Goal: Transaction & Acquisition: Purchase product/service

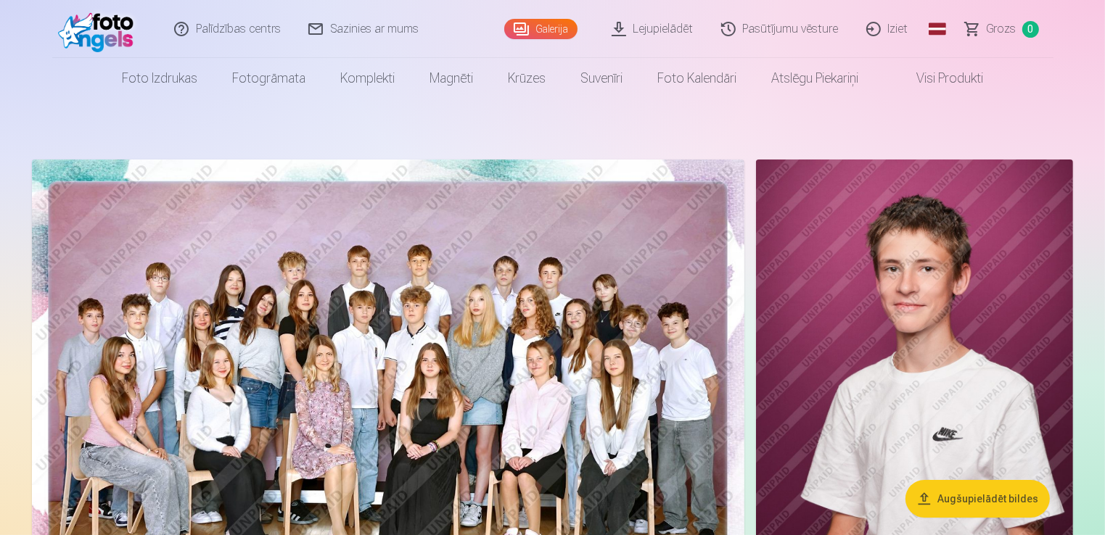
click at [438, 333] on img at bounding box center [388, 397] width 712 height 475
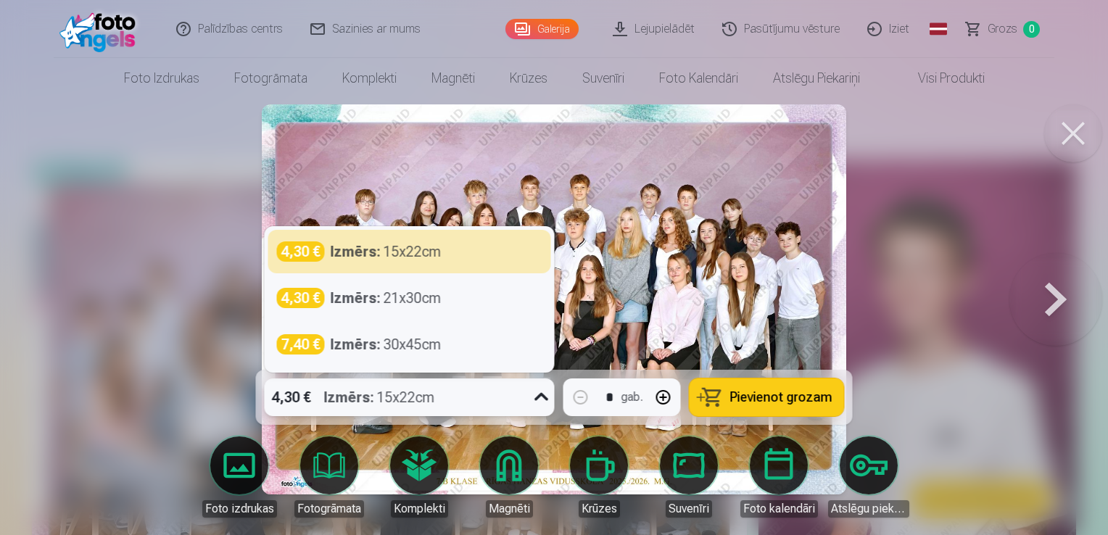
click at [544, 400] on icon at bounding box center [541, 397] width 23 height 23
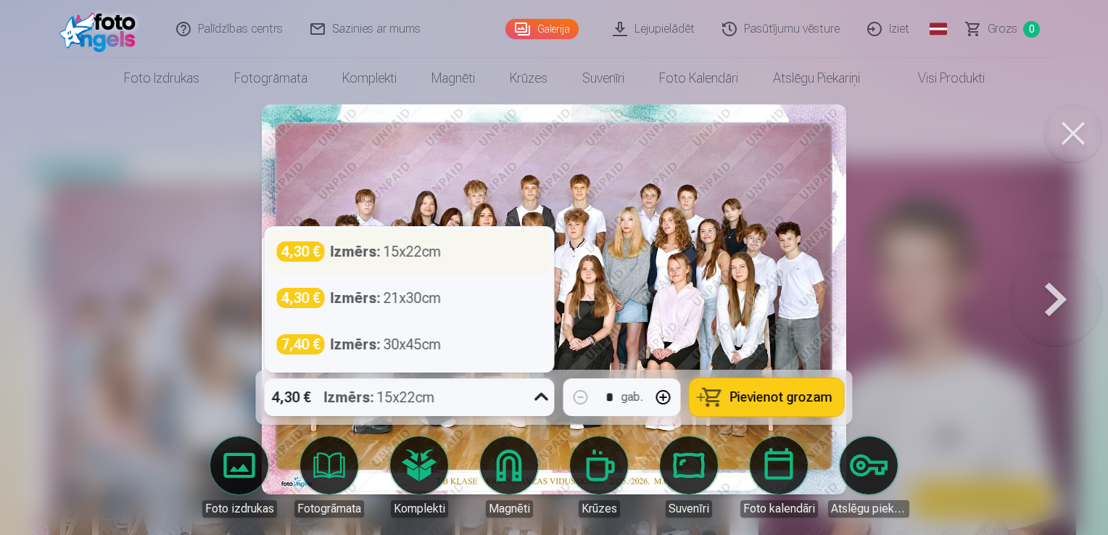
click at [456, 248] on div "4,30 € Izmērs : 15x22cm" at bounding box center [410, 252] width 266 height 20
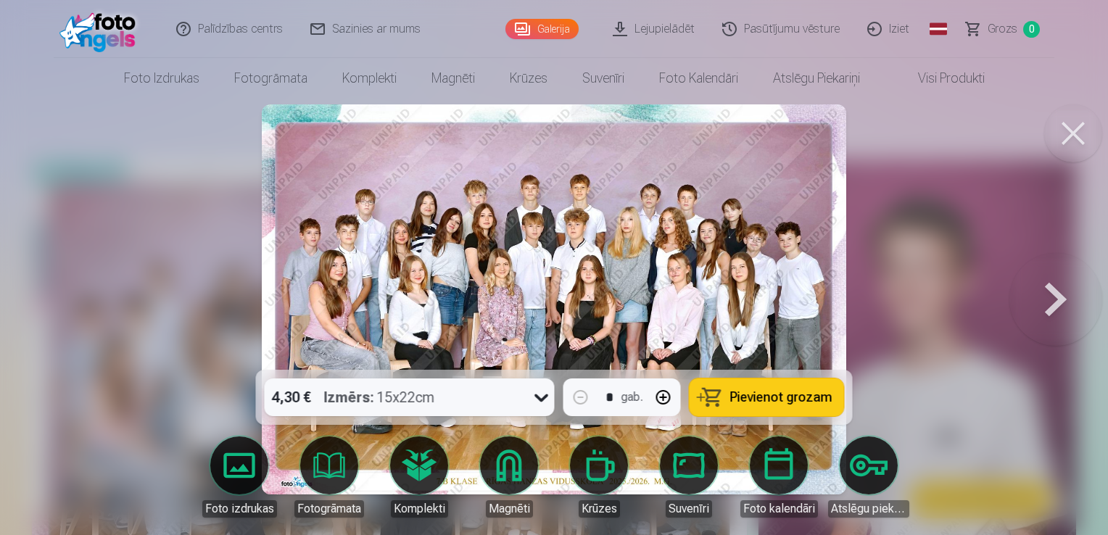
click at [736, 392] on span "Pievienot grozam" at bounding box center [781, 397] width 102 height 13
click at [1069, 138] on button at bounding box center [1074, 133] width 58 height 58
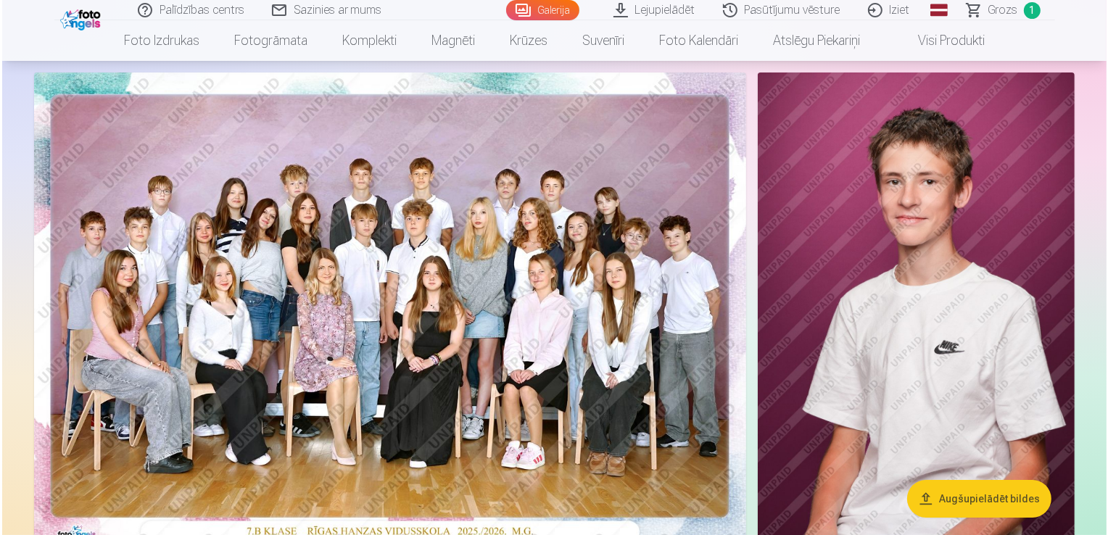
scroll to position [94, 0]
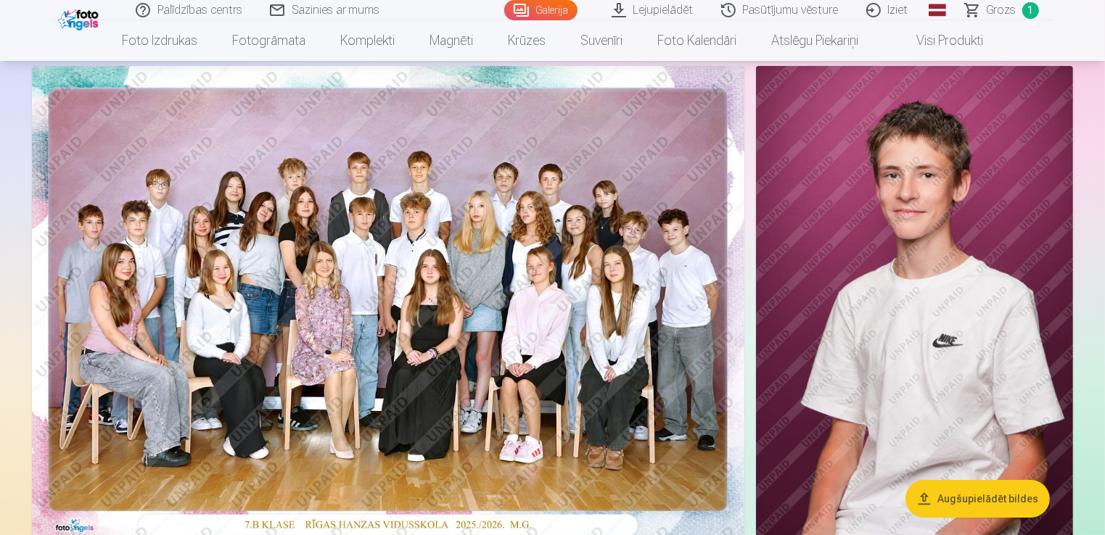
click at [849, 180] on img at bounding box center [914, 303] width 317 height 475
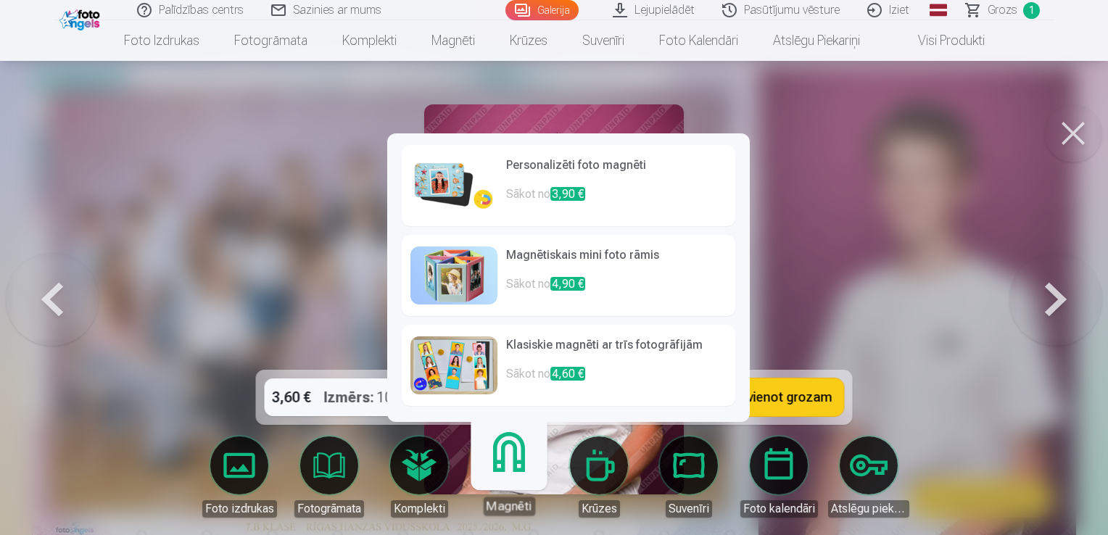
click at [506, 466] on link "Magnēti" at bounding box center [508, 471] width 89 height 89
click at [564, 199] on span "3,90 €" at bounding box center [568, 194] width 35 height 14
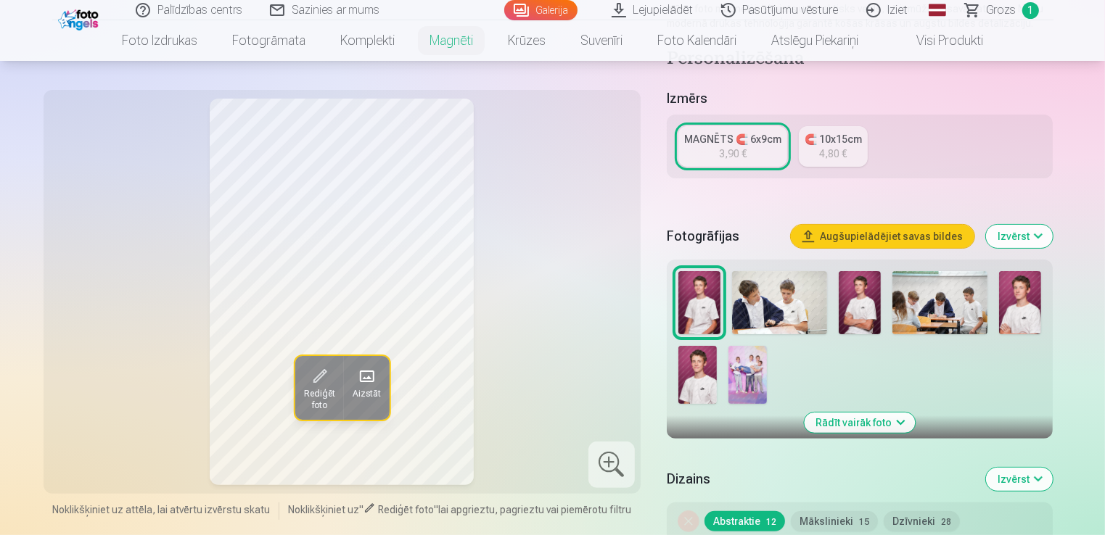
scroll to position [252, 0]
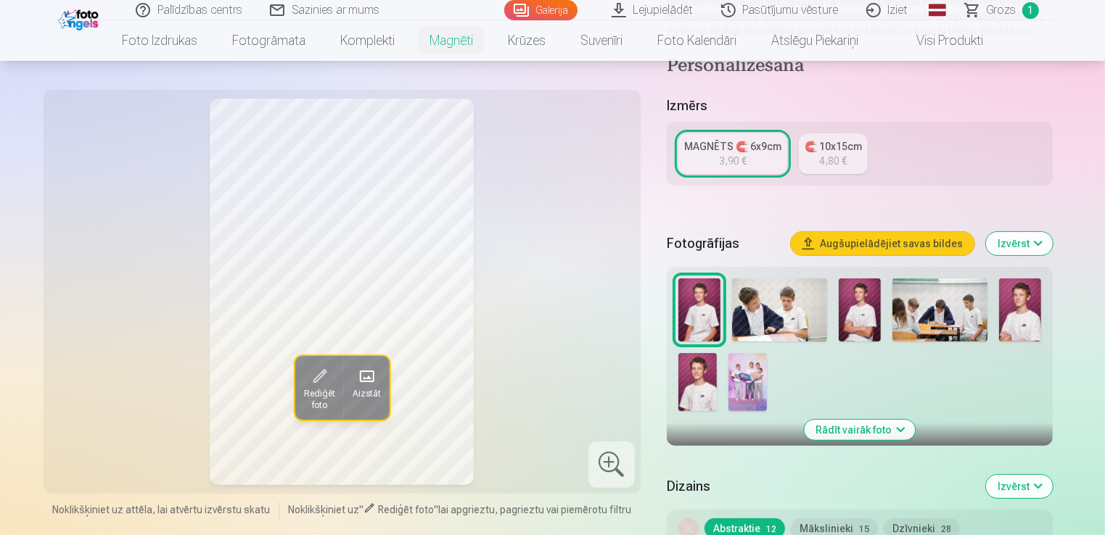
click at [1013, 303] on img at bounding box center [1020, 310] width 42 height 63
click at [699, 305] on img at bounding box center [699, 310] width 42 height 63
click at [858, 304] on img at bounding box center [860, 310] width 42 height 63
click at [1037, 313] on img at bounding box center [1020, 310] width 42 height 63
click at [693, 393] on img at bounding box center [697, 382] width 38 height 58
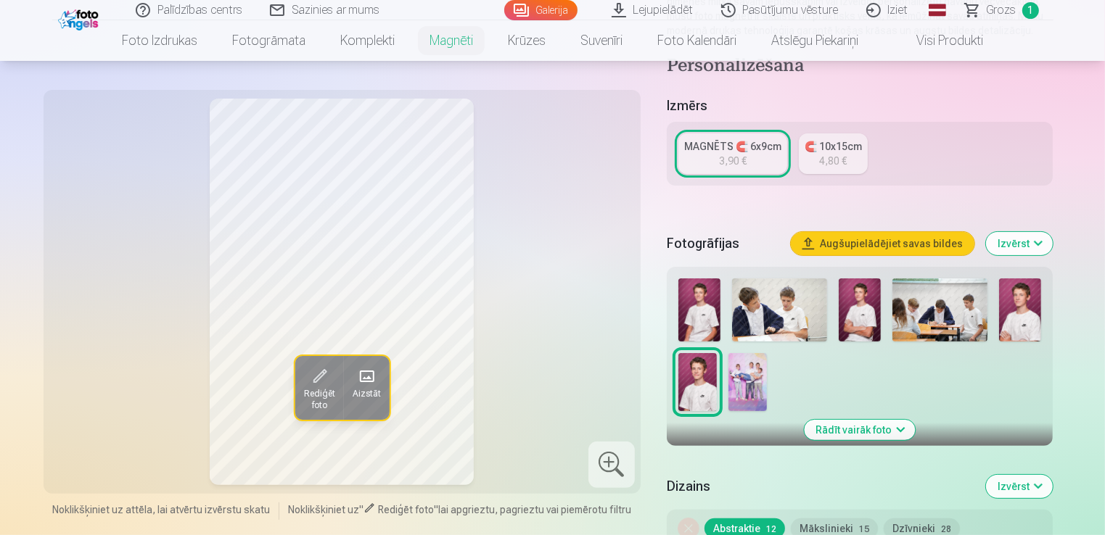
click at [688, 302] on img at bounding box center [699, 310] width 42 height 63
click at [704, 394] on img at bounding box center [697, 382] width 38 height 58
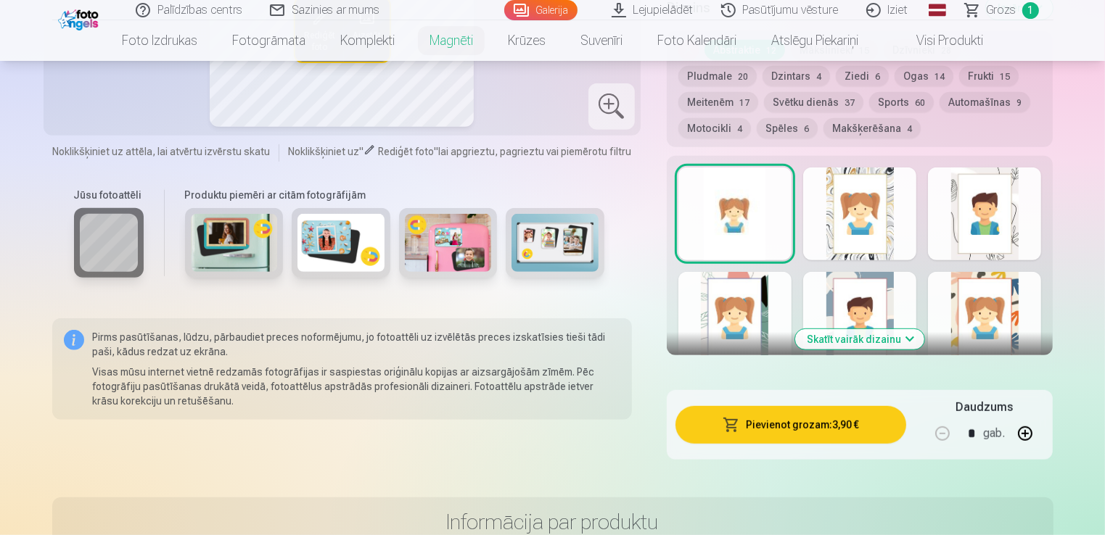
scroll to position [780, 0]
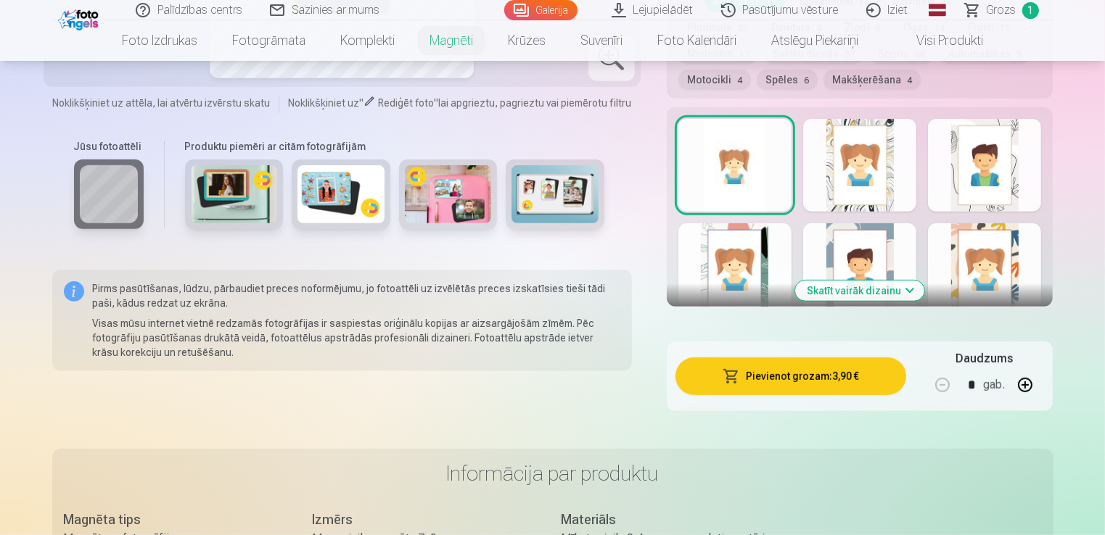
click at [823, 83] on button "Makšķerēšana 4" at bounding box center [871, 80] width 97 height 20
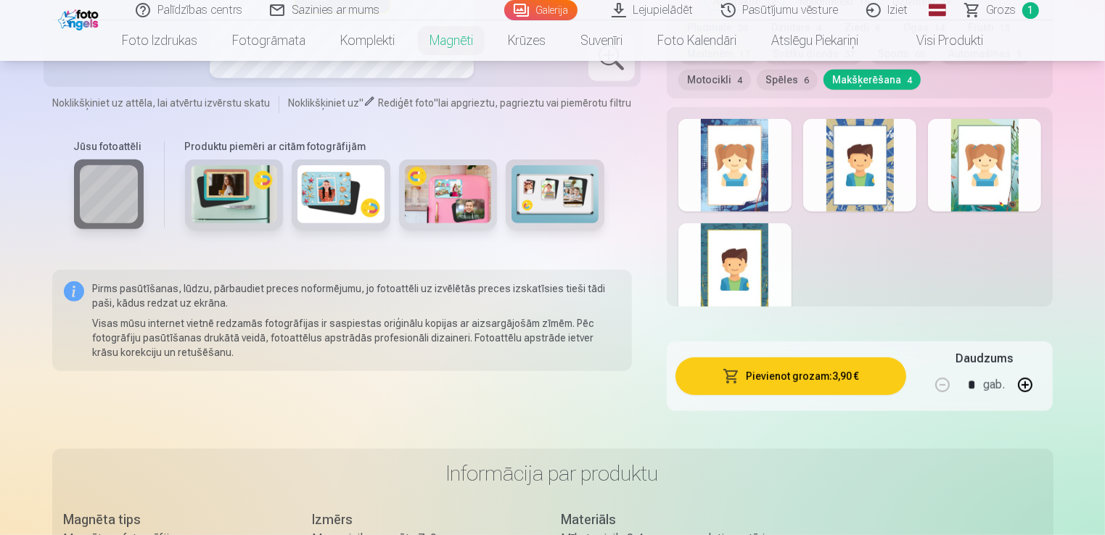
click at [756, 284] on div at bounding box center [734, 269] width 113 height 93
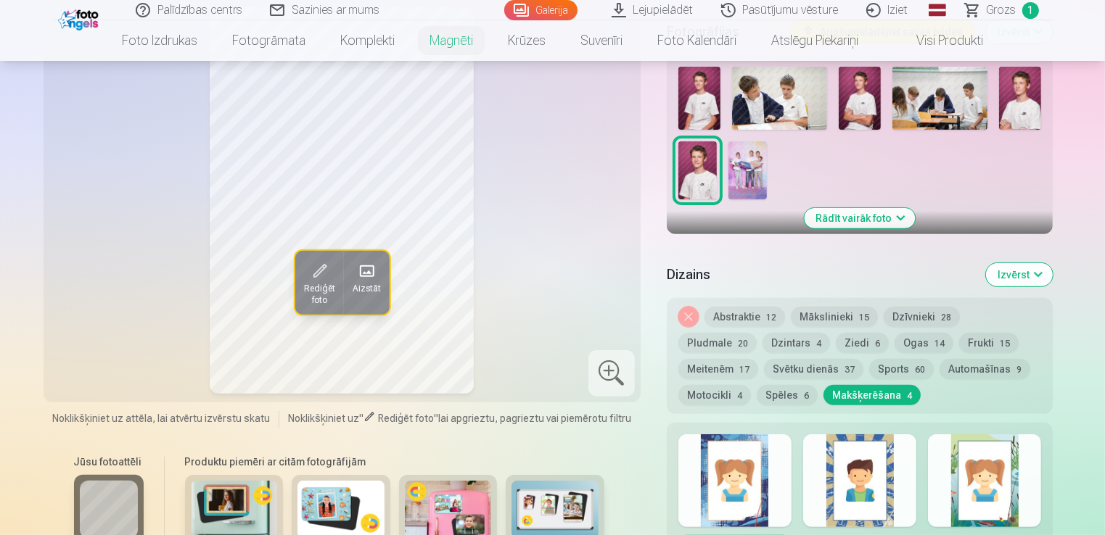
scroll to position [499, 0]
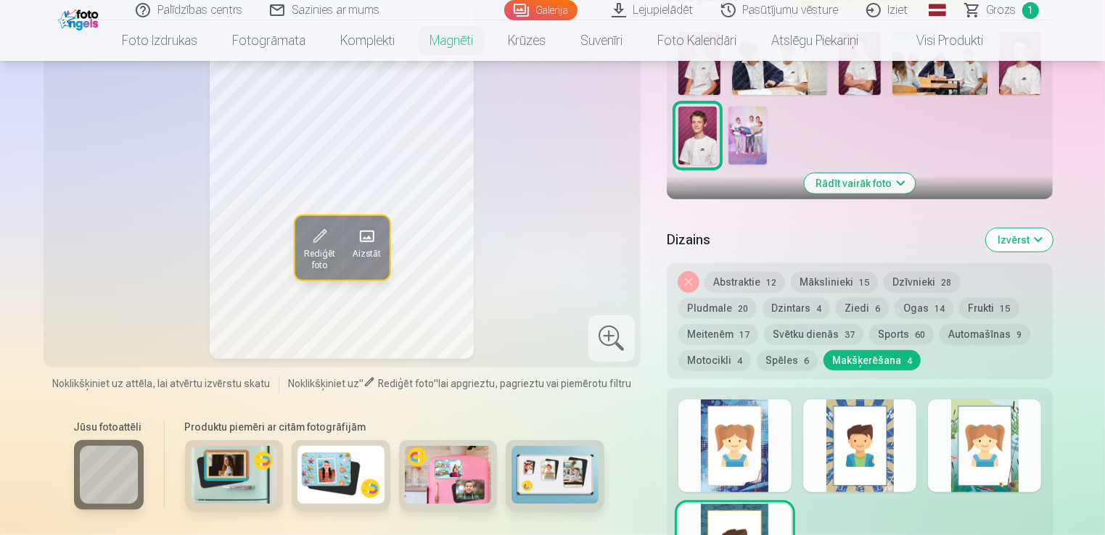
click at [744, 486] on div at bounding box center [734, 446] width 113 height 93
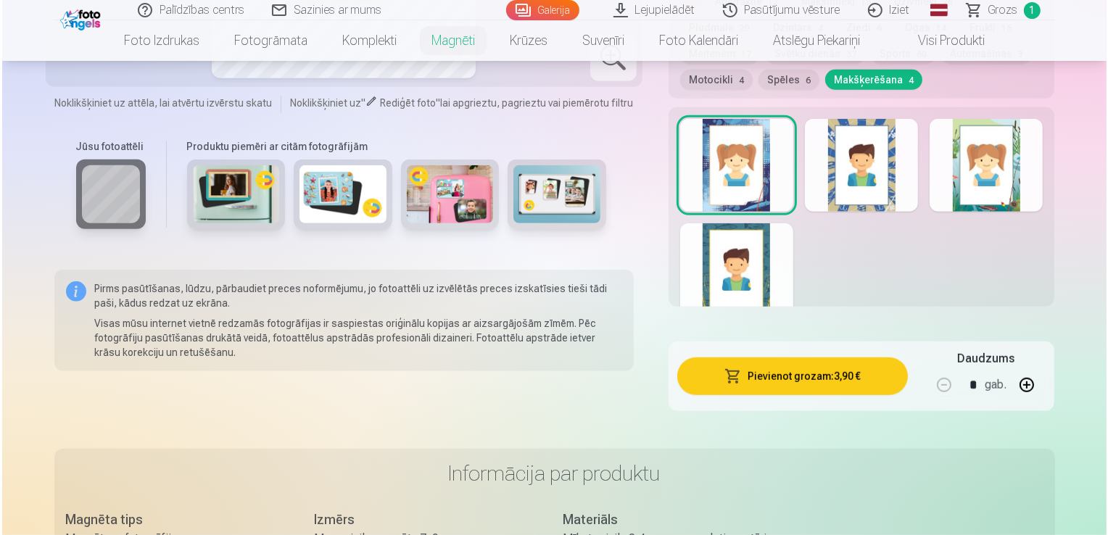
scroll to position [814, 0]
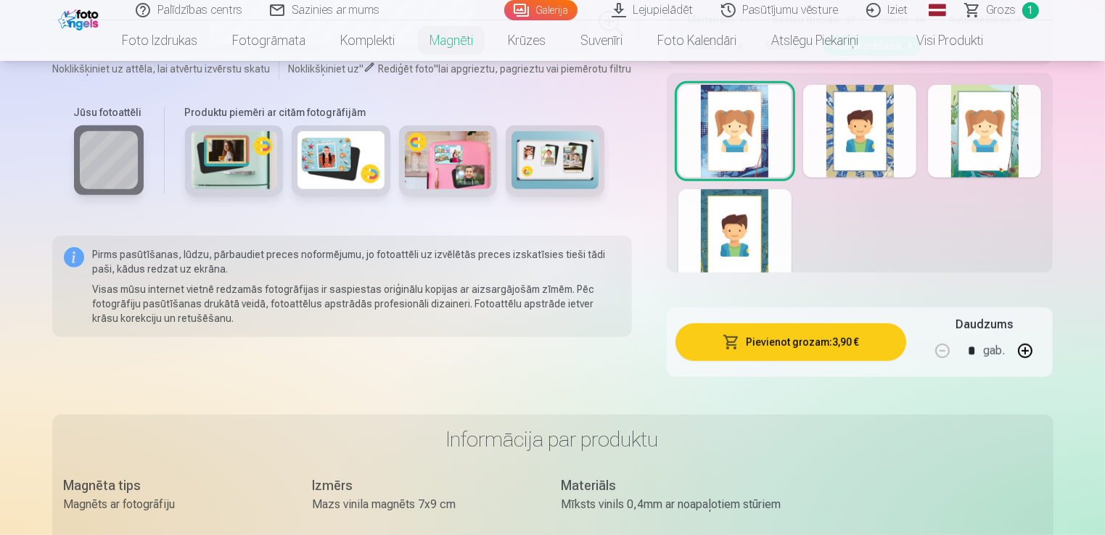
click at [1026, 353] on button "button" at bounding box center [1025, 351] width 35 height 35
type input "*"
click at [855, 342] on button "Pievienot grozam : 11,70 €" at bounding box center [790, 343] width 231 height 38
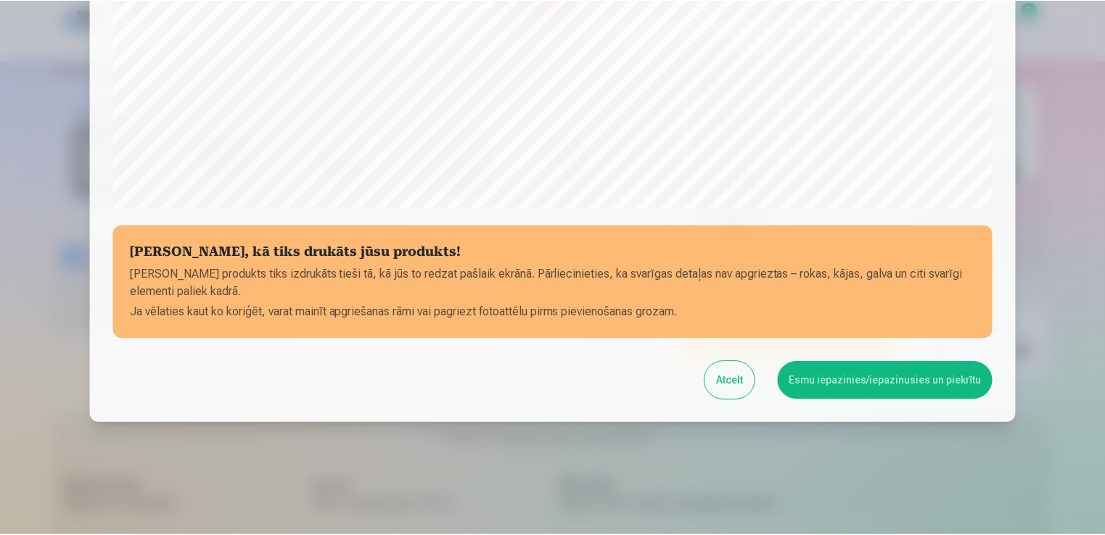
scroll to position [509, 0]
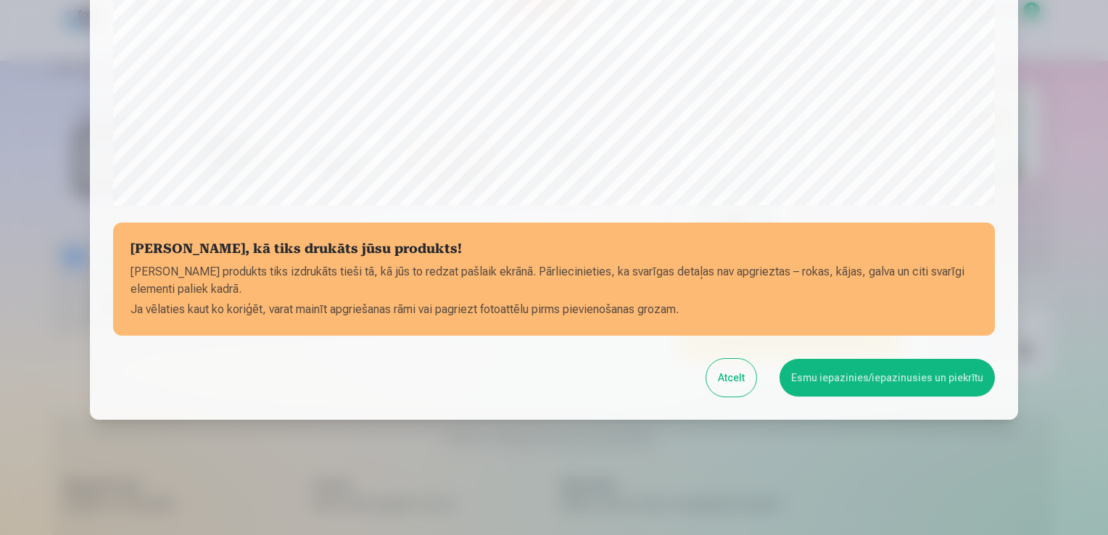
click at [852, 384] on button "Esmu iepazinies/iepazinusies un piekrītu" at bounding box center [887, 378] width 215 height 38
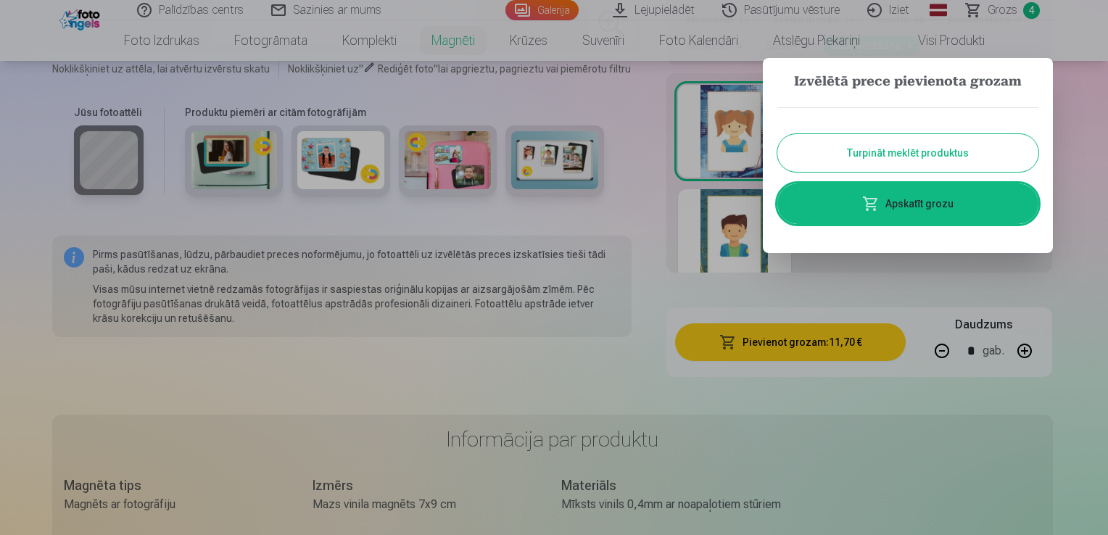
click at [934, 155] on button "Turpināt meklēt produktus" at bounding box center [908, 153] width 261 height 38
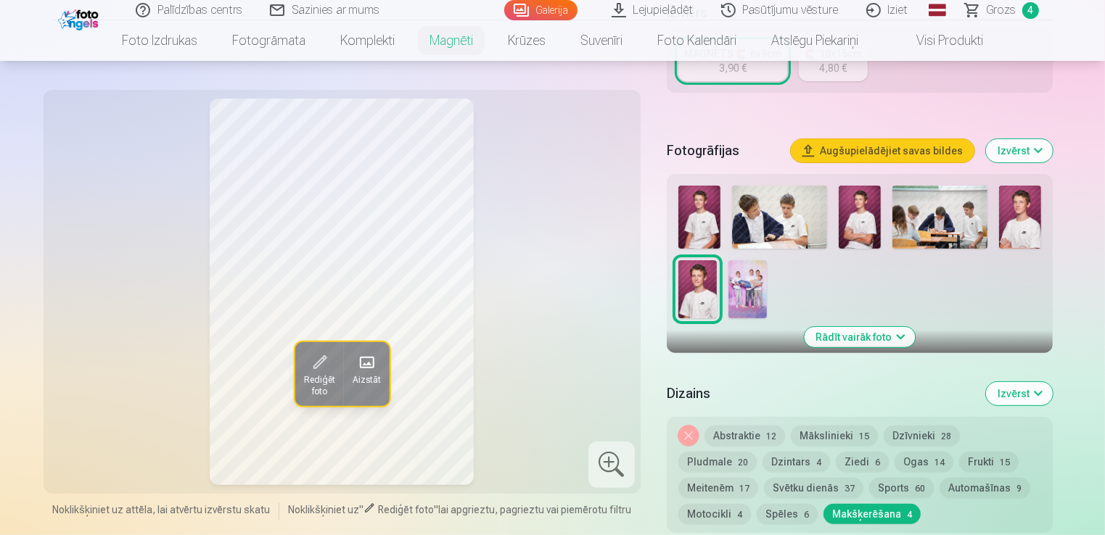
scroll to position [0, 0]
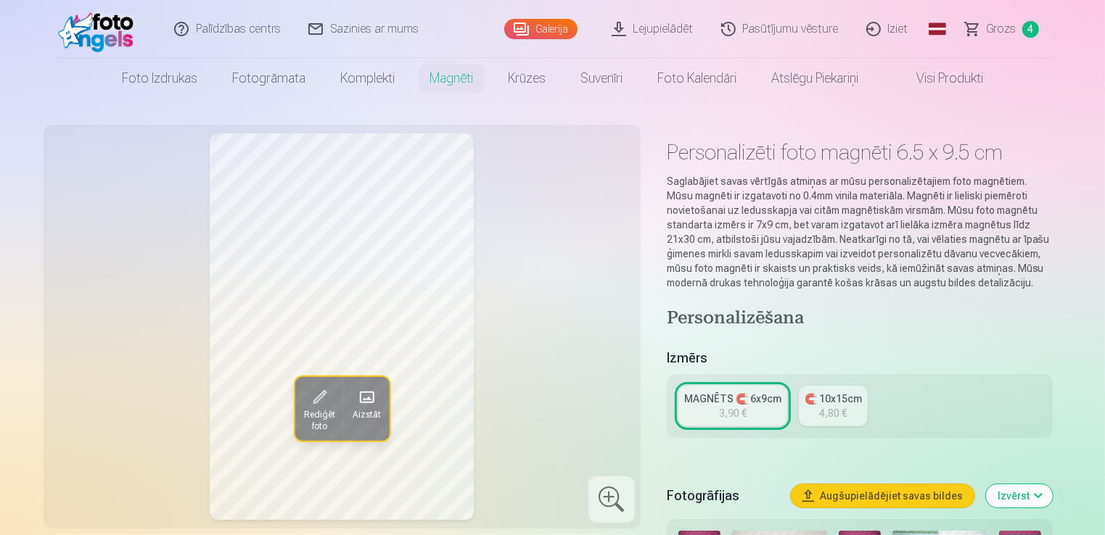
click at [558, 36] on link "Galerija" at bounding box center [540, 29] width 73 height 20
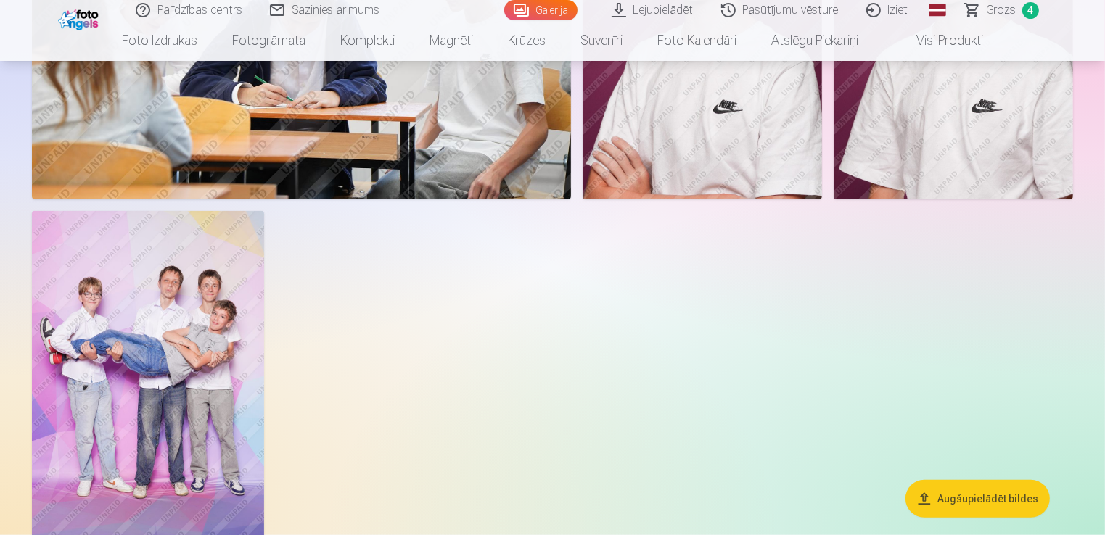
scroll to position [1373, 0]
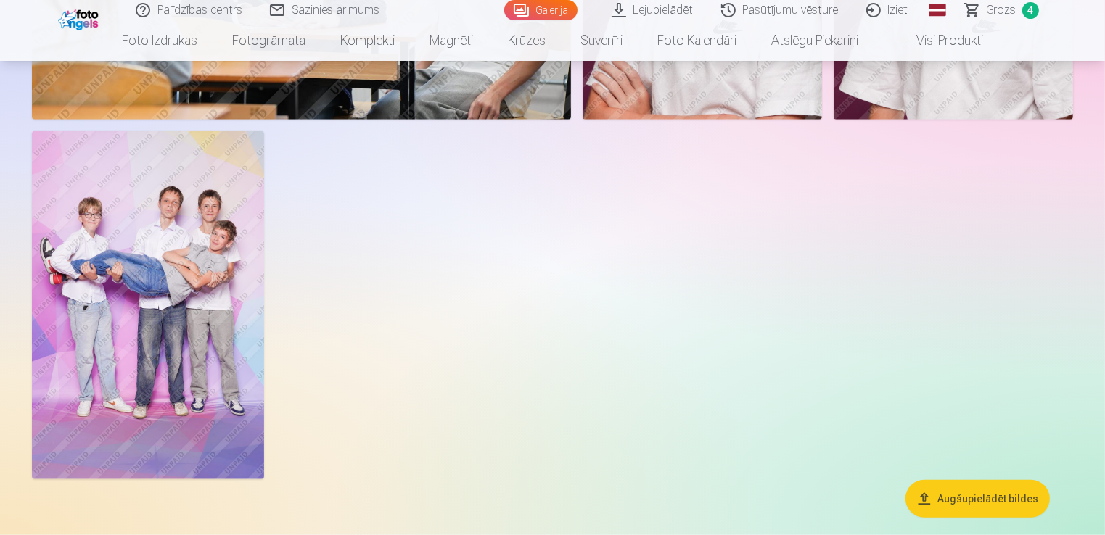
click at [159, 205] on img at bounding box center [148, 305] width 232 height 348
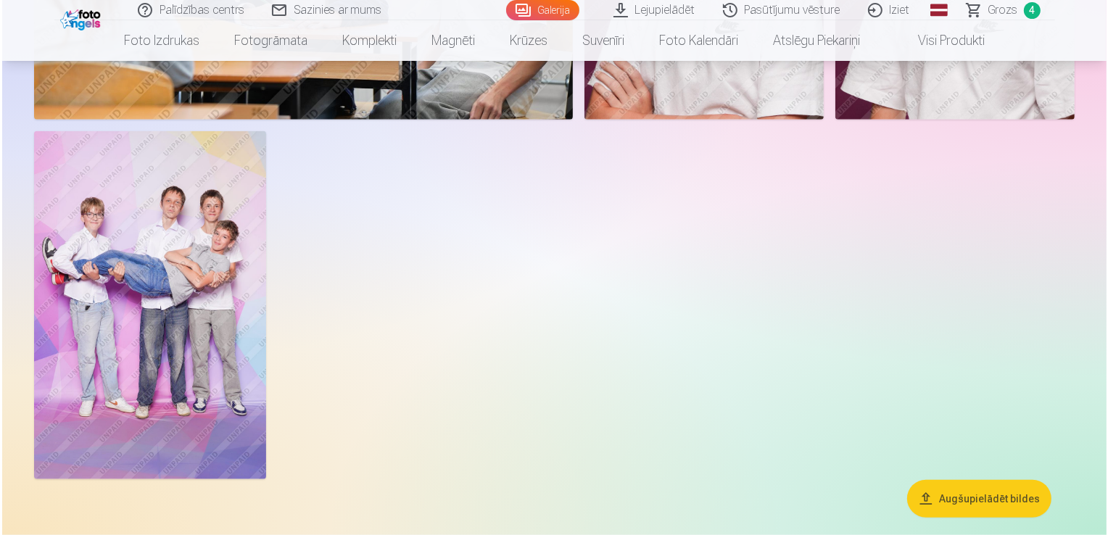
scroll to position [1377, 0]
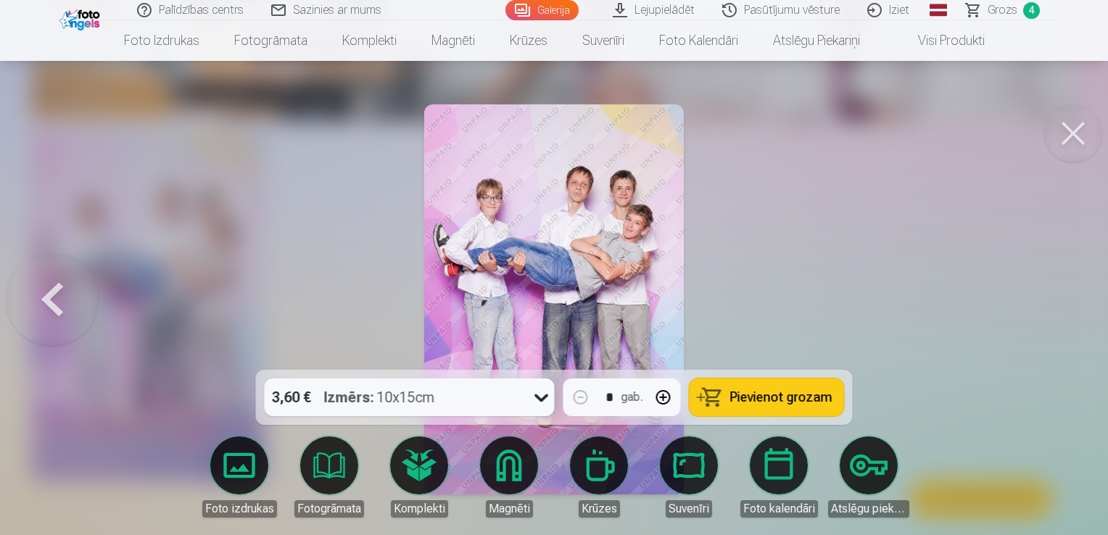
click at [732, 390] on button "Pievienot grozam" at bounding box center [767, 398] width 155 height 38
